Goal: Information Seeking & Learning: Stay updated

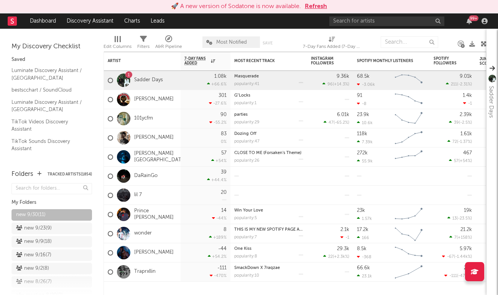
click at [311, 7] on button "Refresh" at bounding box center [316, 6] width 22 height 9
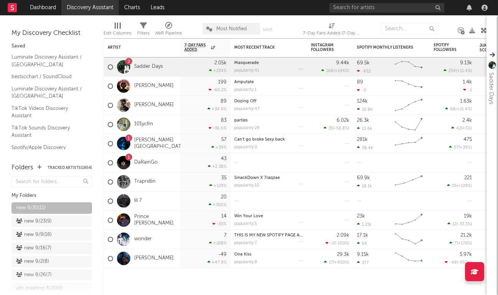
click at [74, 8] on link "Discovery Assistant" at bounding box center [90, 7] width 58 height 15
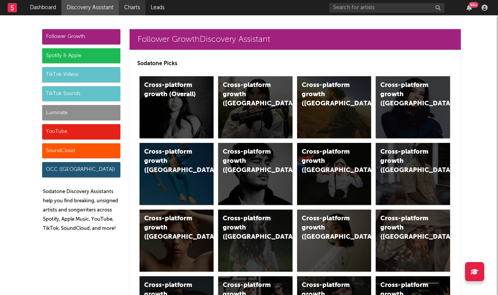
click at [135, 12] on link "Charts" at bounding box center [132, 7] width 26 height 15
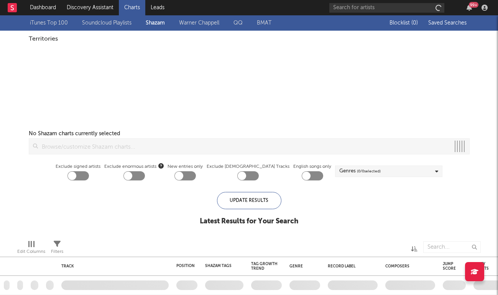
checkbox input "true"
